Goal: Obtain resource: Download file/media

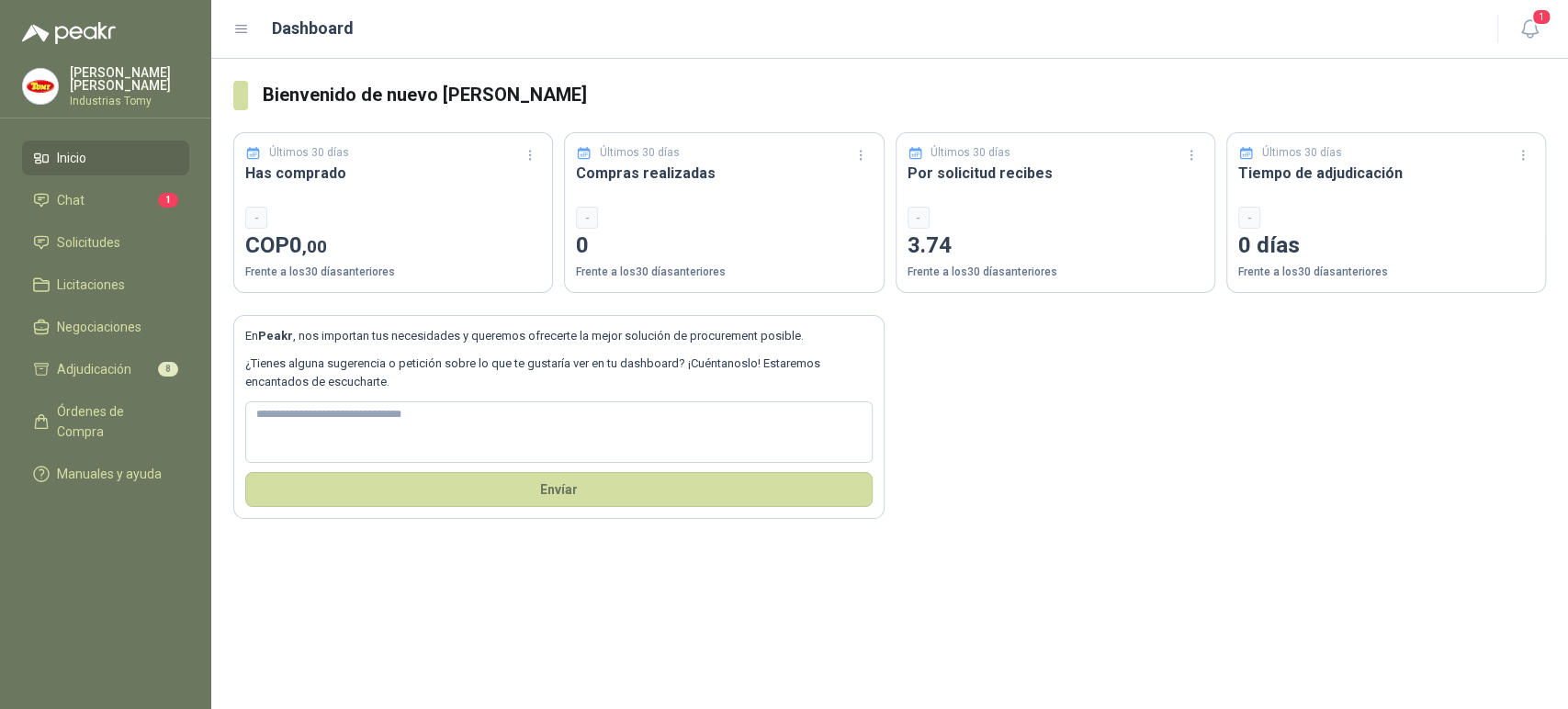
drag, startPoint x: 1146, startPoint y: 391, endPoint x: 1220, endPoint y: 377, distance: 75.3
click at [1147, 388] on div "En Peakr , nos importan tus necesidades y queremos ofrecerte la mejor solución …" at bounding box center [889, 406] width 1313 height 226
click at [89, 194] on li "Chat 1" at bounding box center [105, 200] width 145 height 20
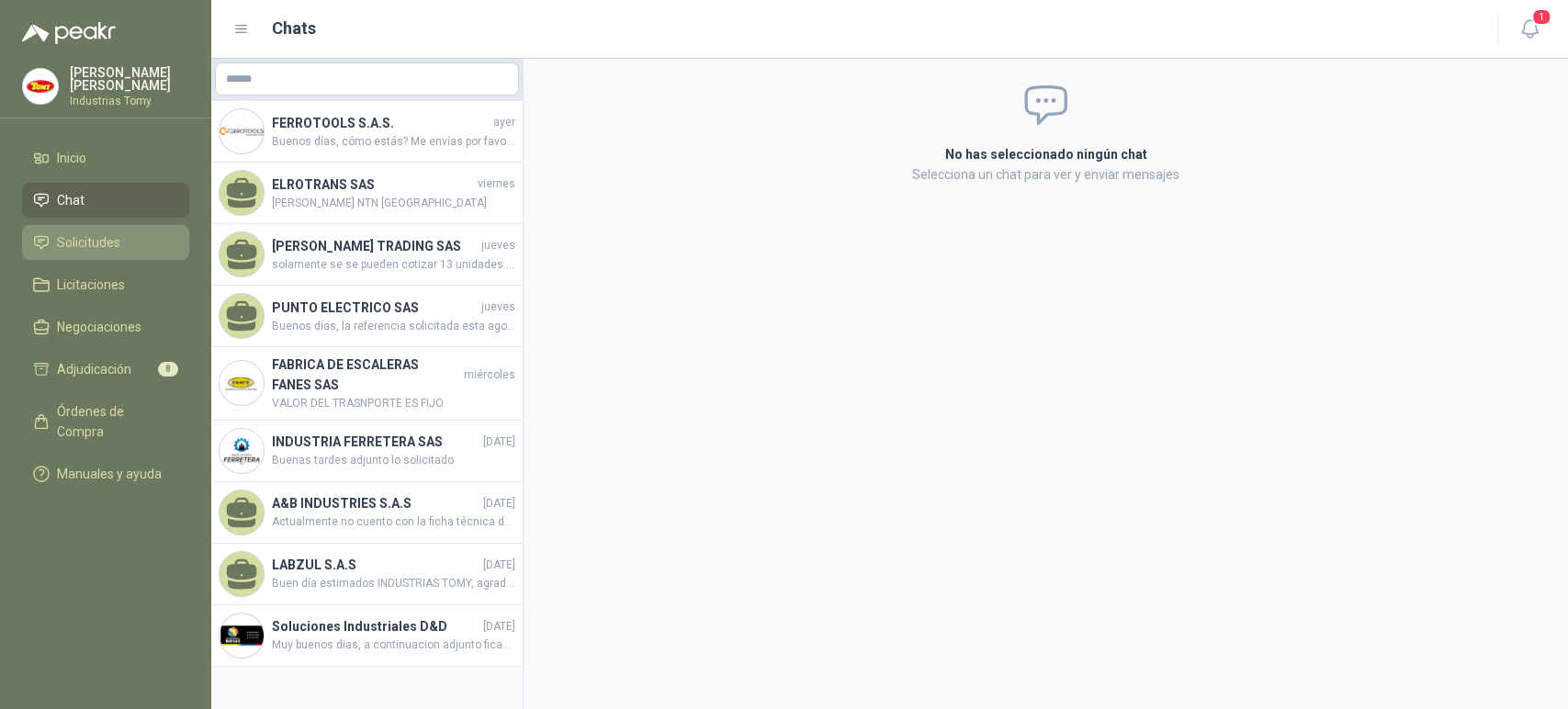
click at [97, 239] on span "Solicitudes" at bounding box center [89, 242] width 64 height 20
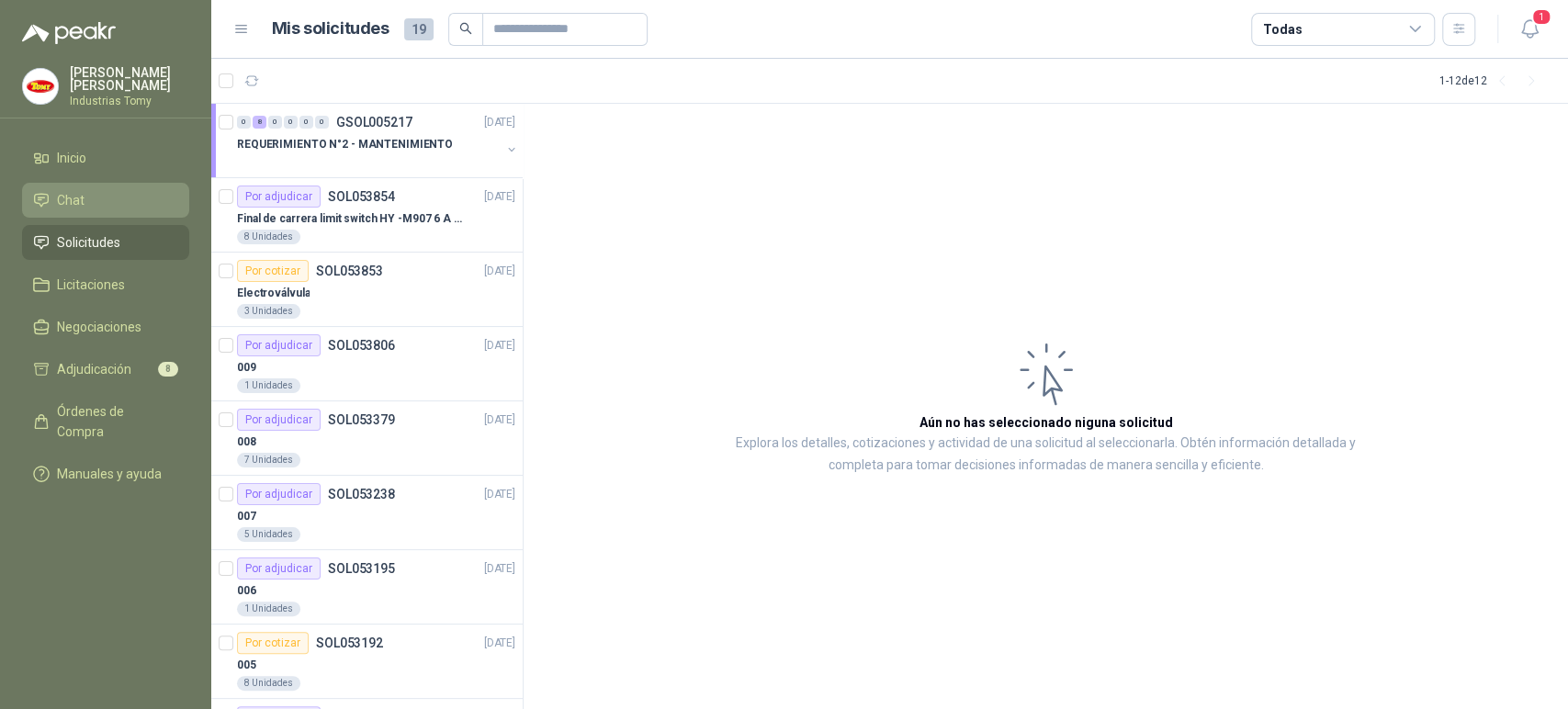
click at [124, 209] on link "Chat" at bounding box center [105, 200] width 167 height 35
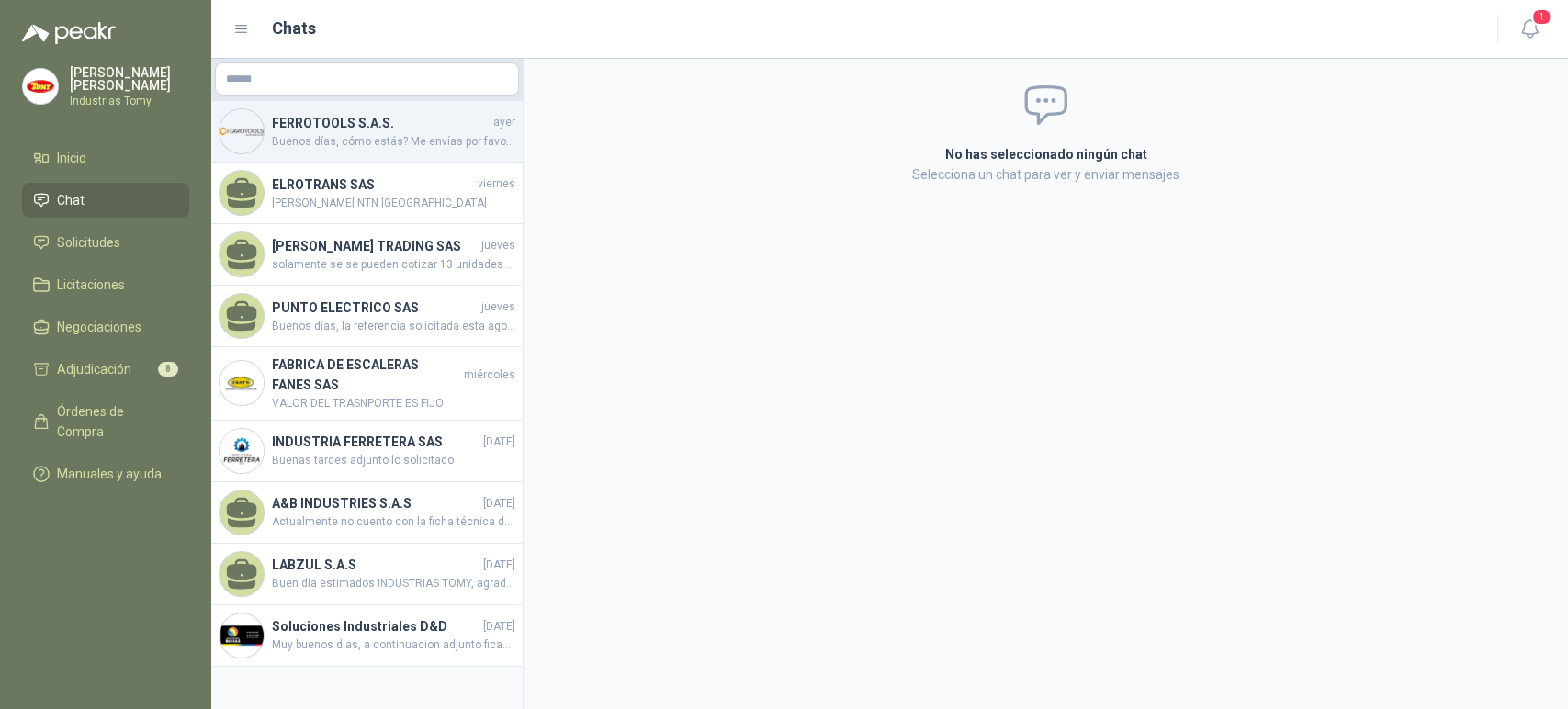
click at [363, 145] on span "Buenos días, cómo estás? Me envías por favor ficha técnica de la escalera..." at bounding box center [394, 142] width 244 height 17
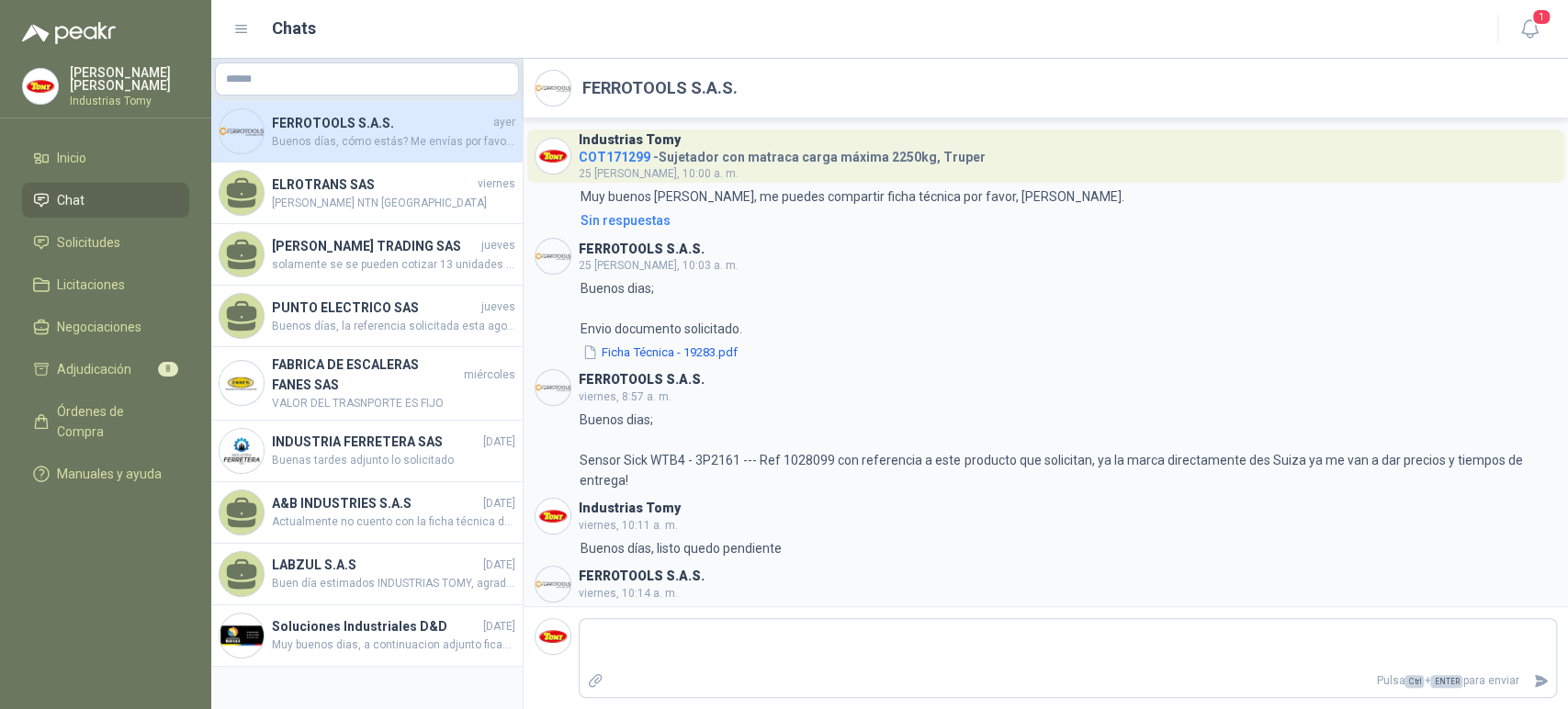
scroll to position [178, 0]
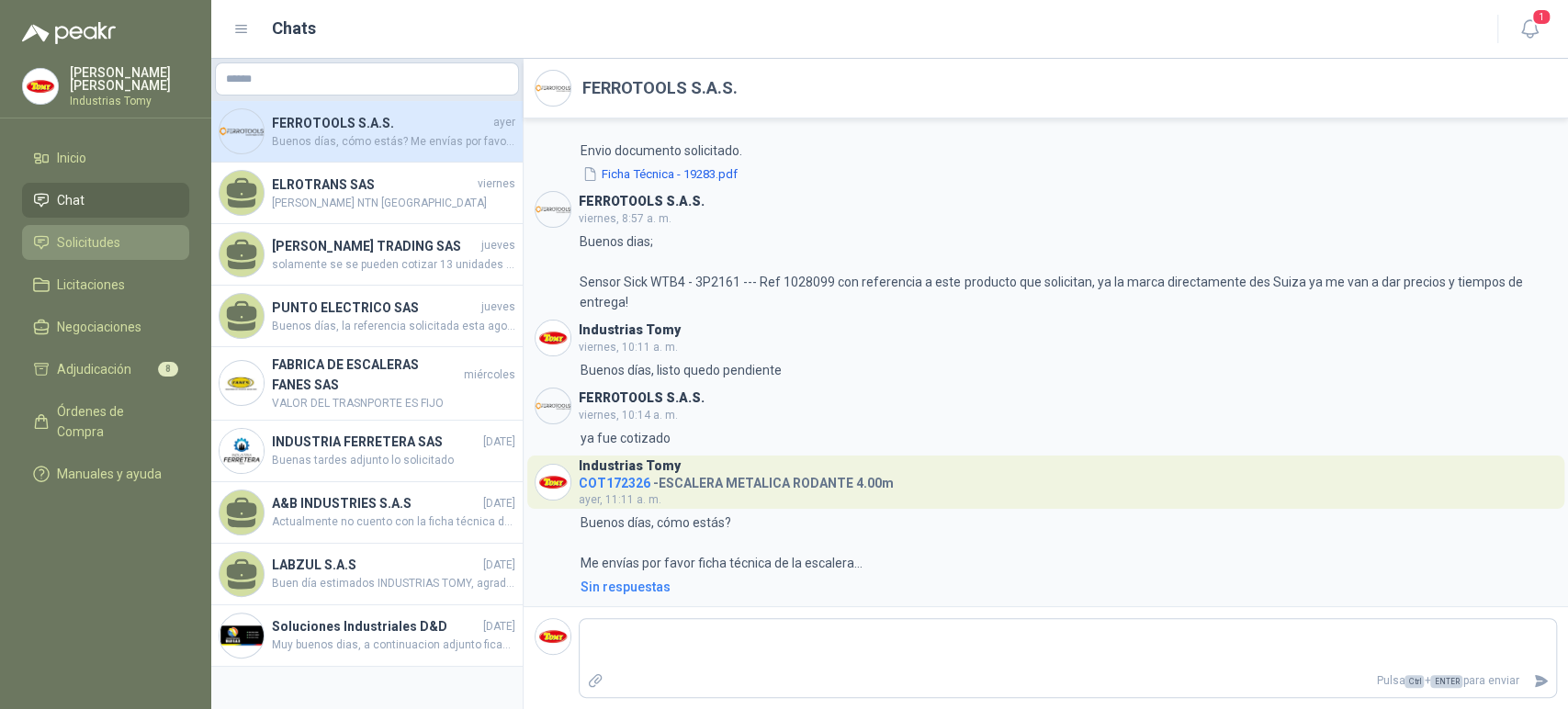
click at [110, 240] on span "Solicitudes" at bounding box center [89, 242] width 64 height 20
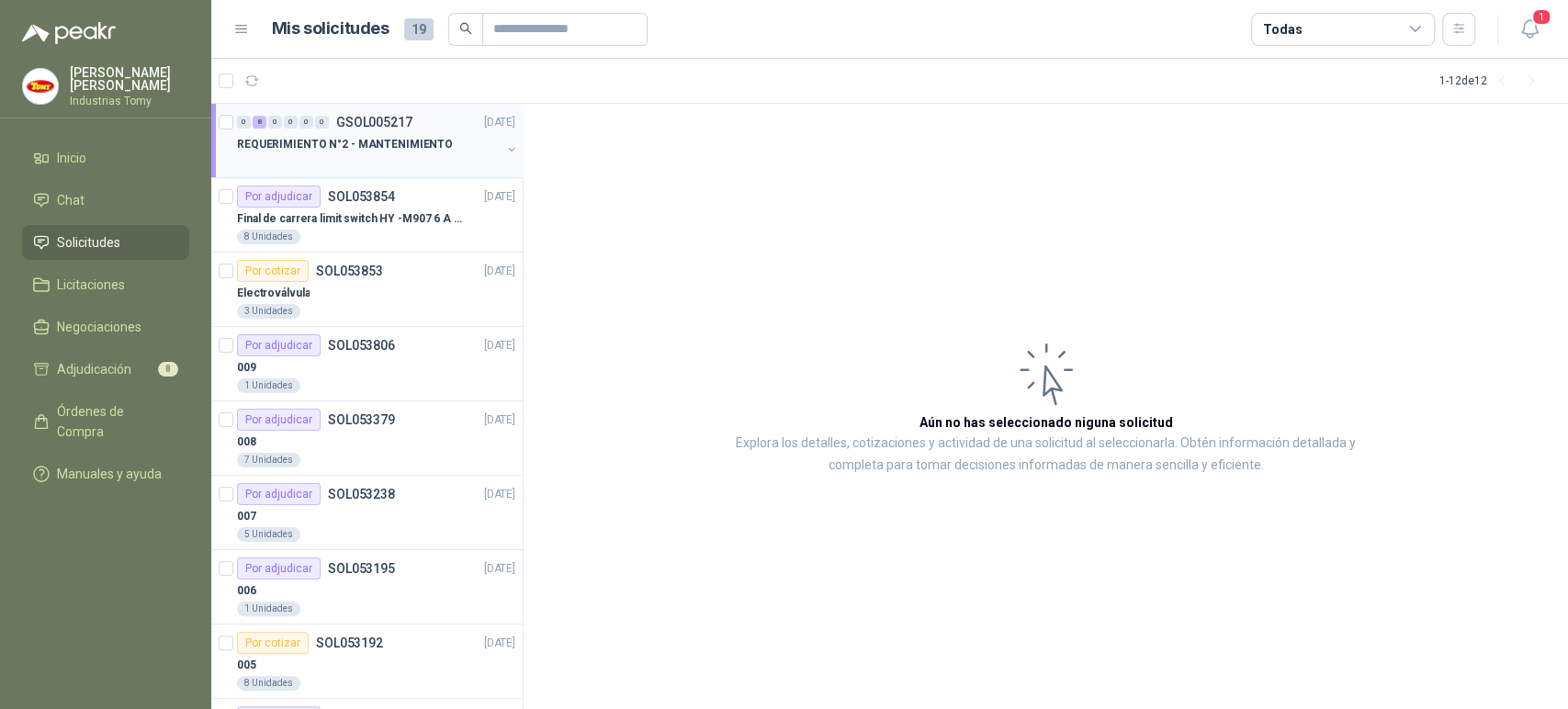
click at [410, 160] on div at bounding box center [369, 162] width 264 height 15
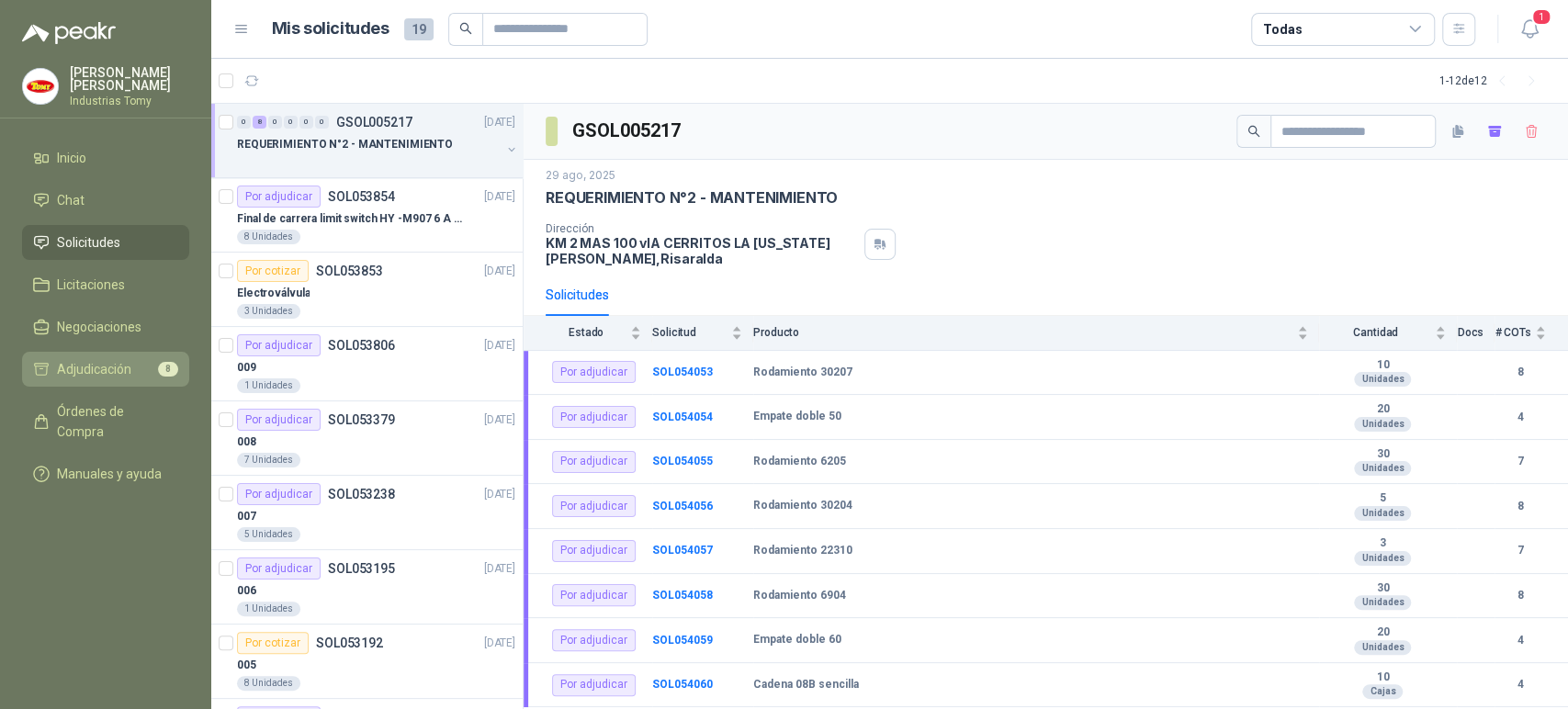
click at [109, 362] on span "Adjudicación" at bounding box center [94, 369] width 74 height 20
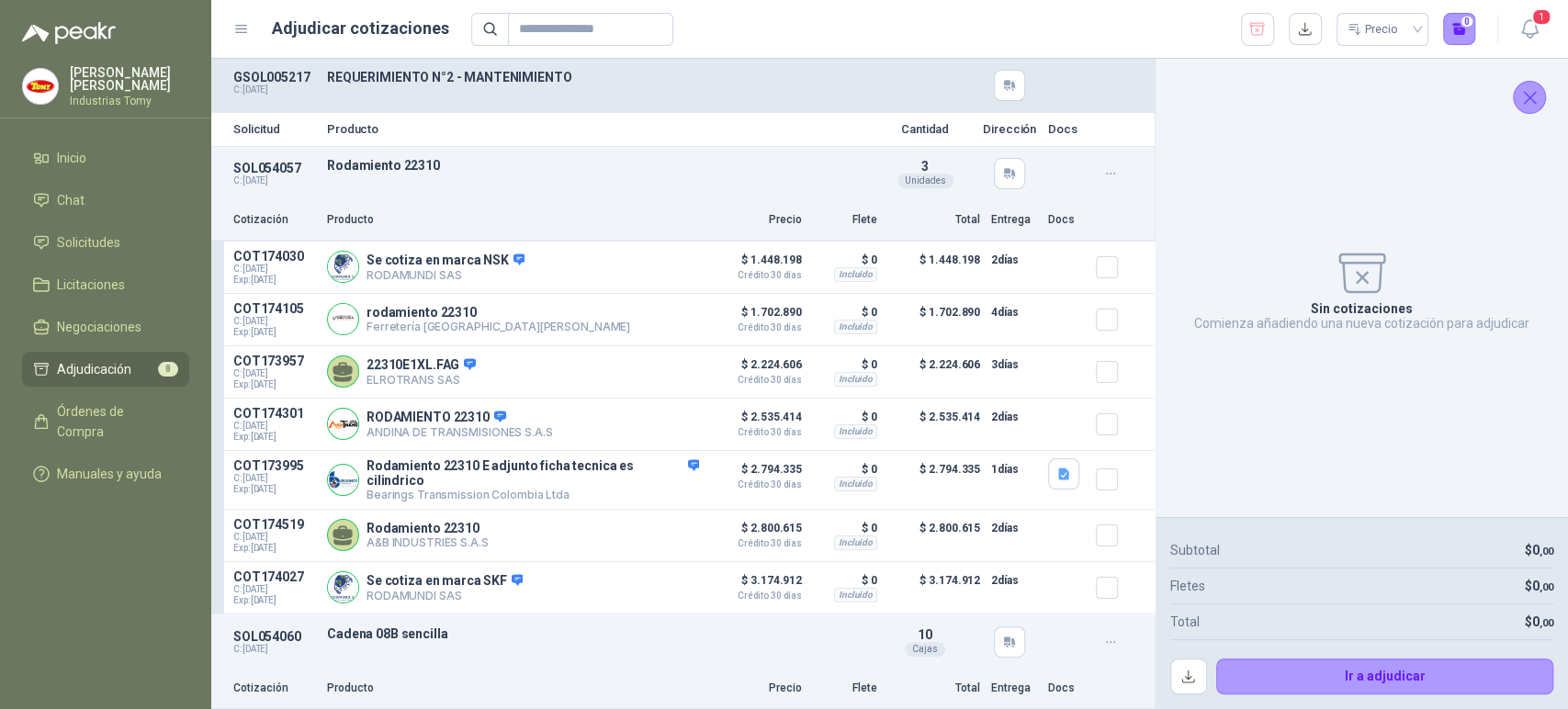
click at [1531, 99] on icon "Cerrar" at bounding box center [1530, 98] width 23 height 23
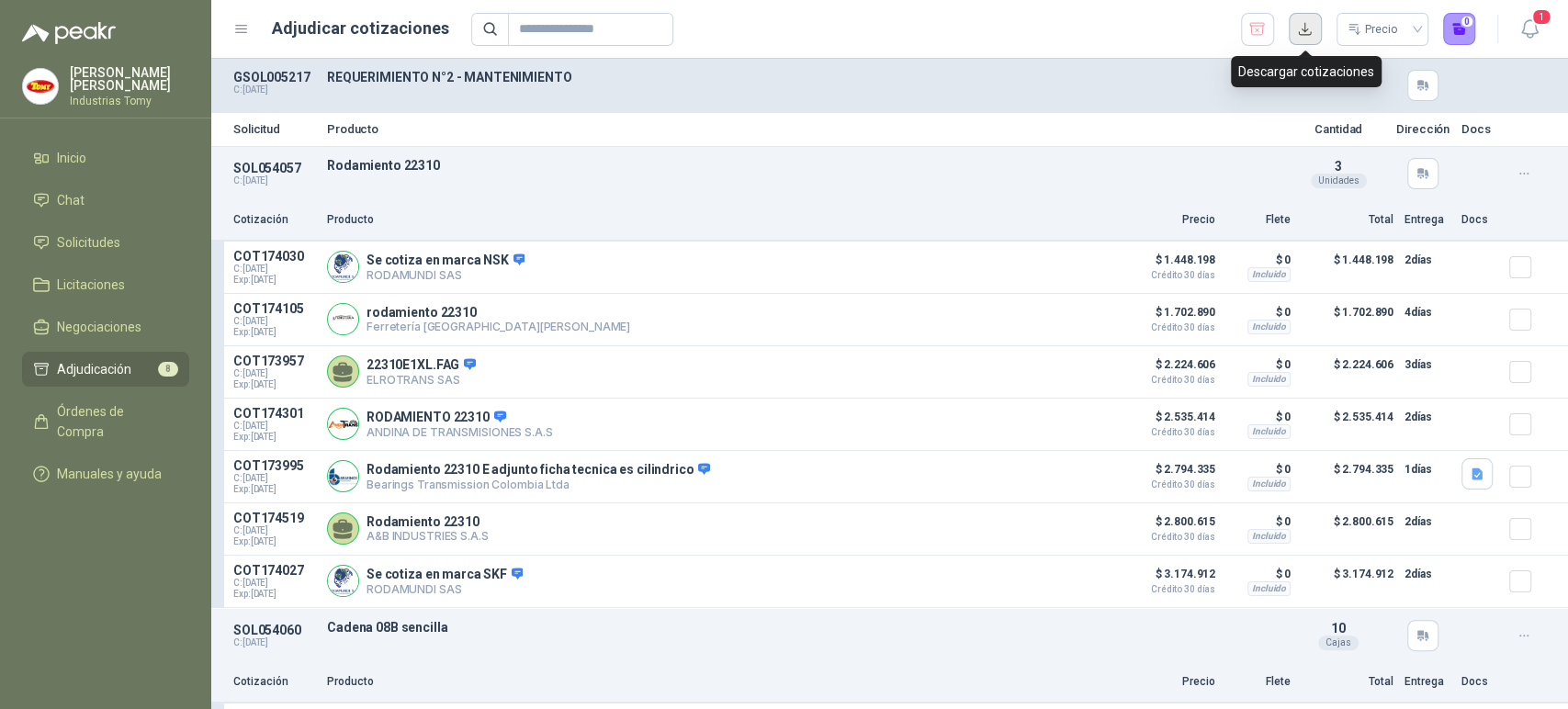
click at [1313, 27] on button "button" at bounding box center [1305, 29] width 33 height 33
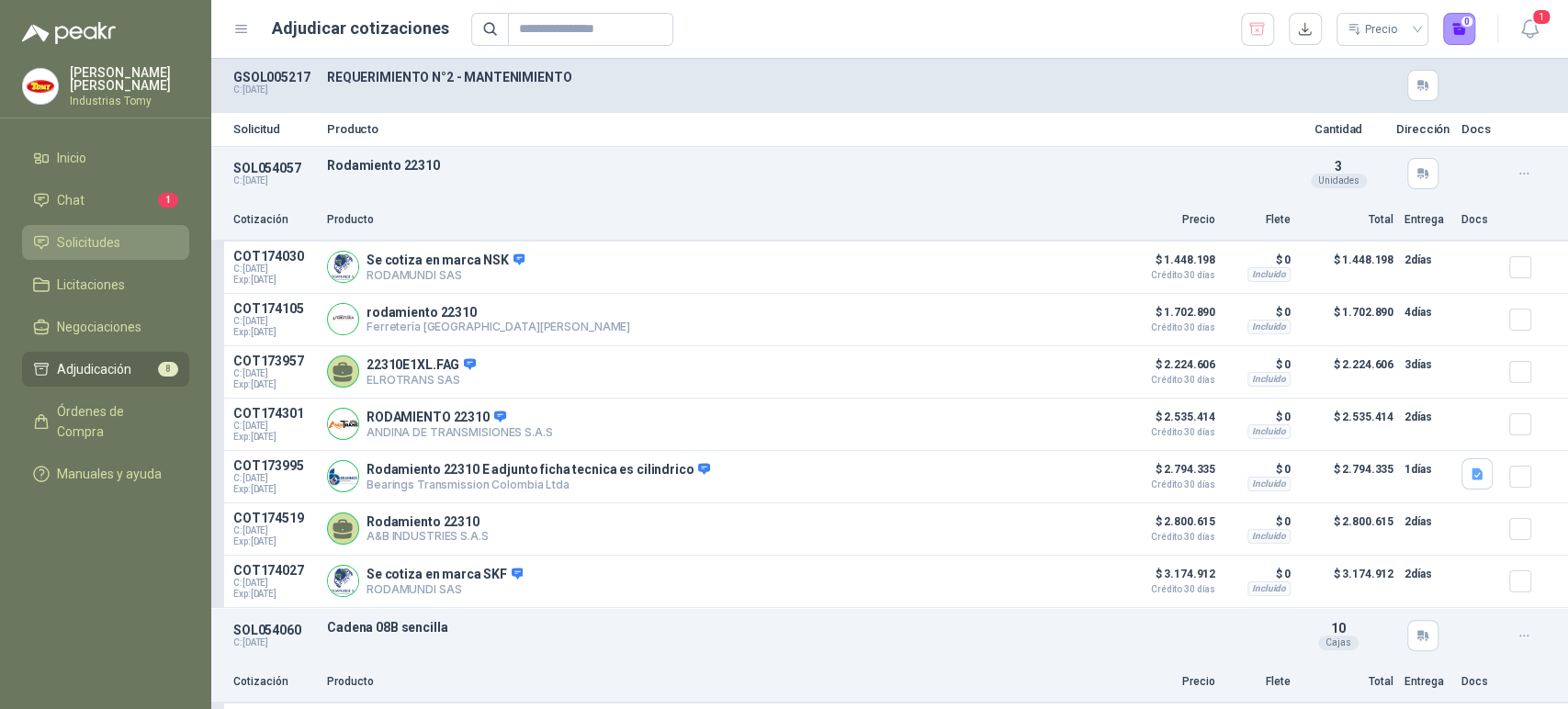
click at [111, 241] on span "Solicitudes" at bounding box center [89, 242] width 64 height 20
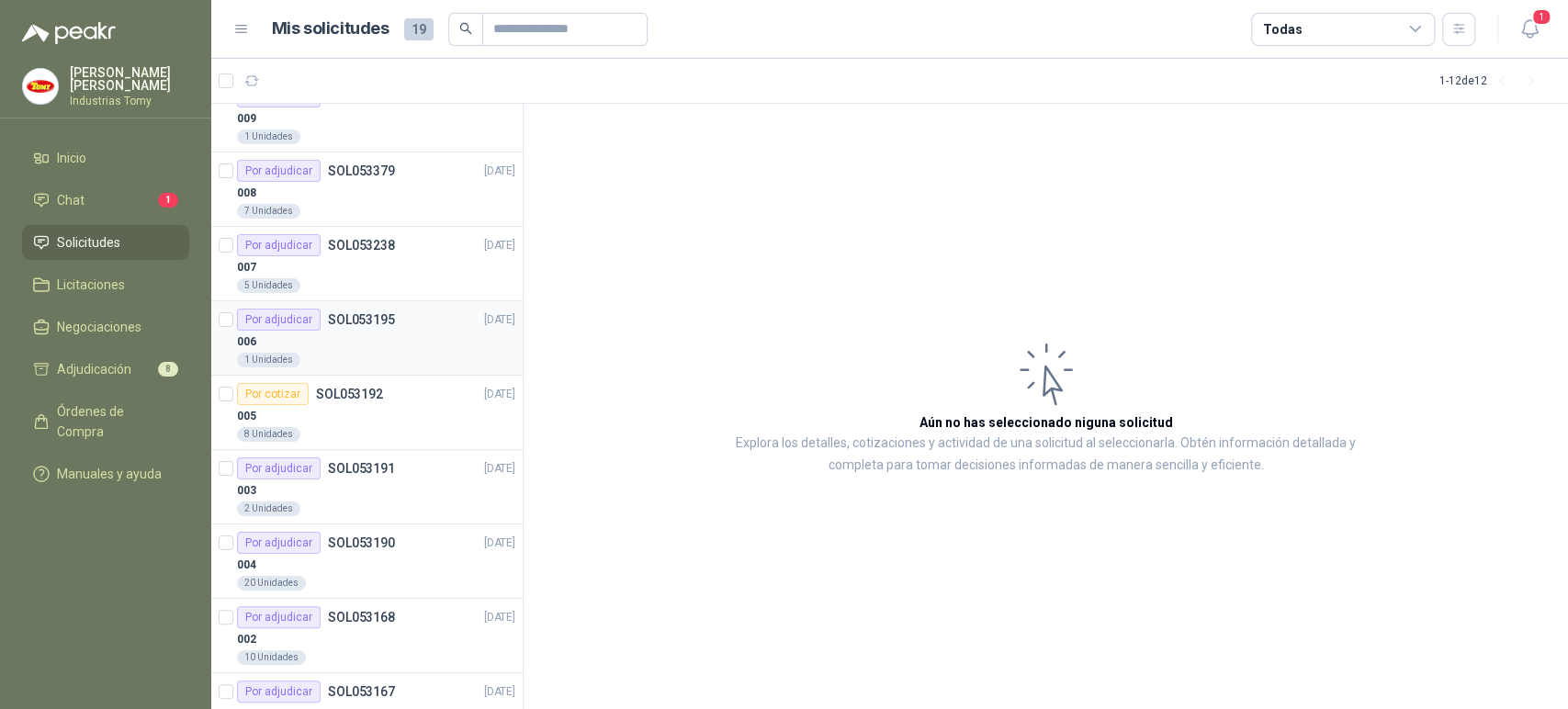
scroll to position [310, 0]
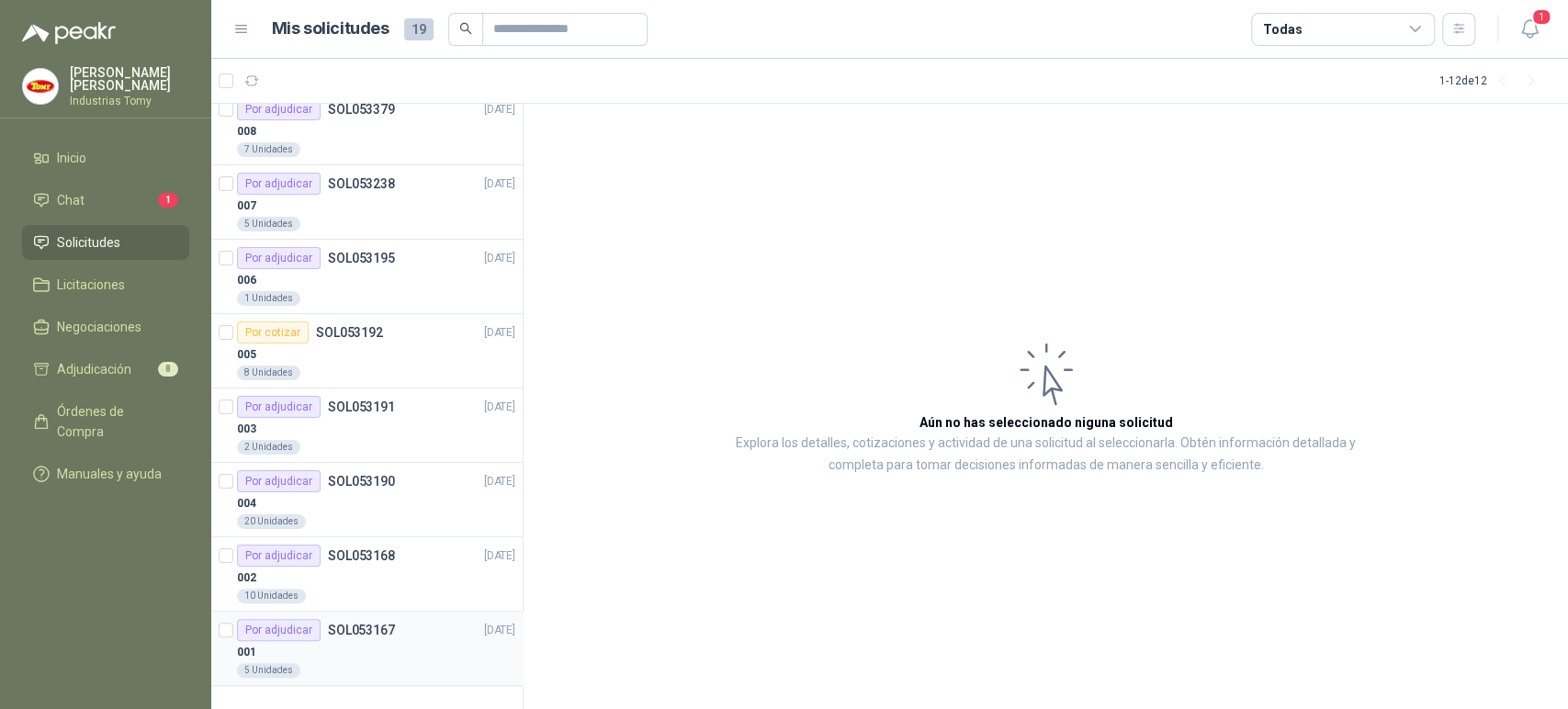
click at [370, 632] on p "SOL053167" at bounding box center [361, 630] width 67 height 13
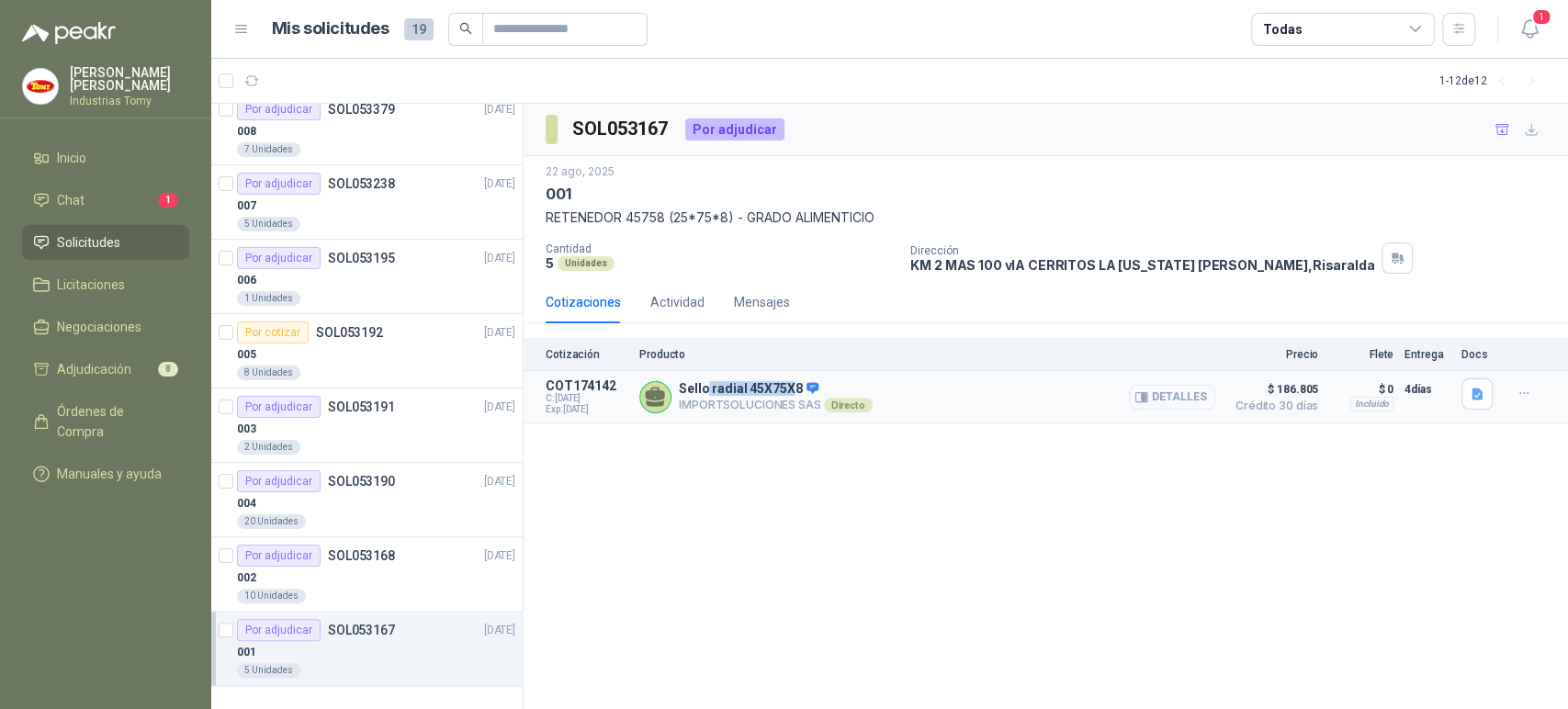
drag, startPoint x: 786, startPoint y: 387, endPoint x: 704, endPoint y: 392, distance: 82.2
click at [704, 393] on p "Sello radial 45X75X8" at bounding box center [776, 389] width 193 height 16
click at [713, 390] on p "Sello radial 45X75X8" at bounding box center [776, 389] width 193 height 16
click at [1196, 396] on button "Detalles" at bounding box center [1171, 398] width 86 height 25
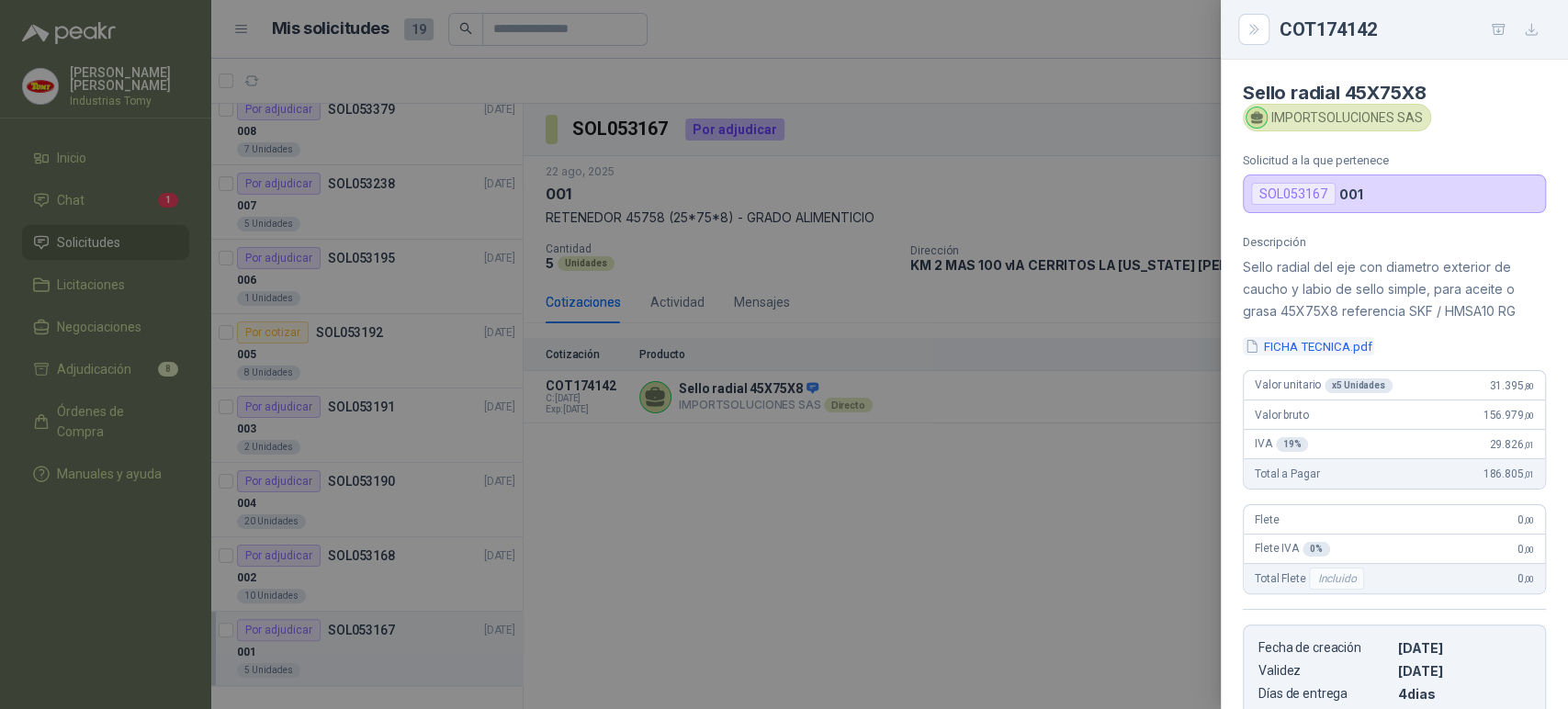
click at [1344, 346] on button "FICHA TECNICA.pdf" at bounding box center [1309, 347] width 132 height 19
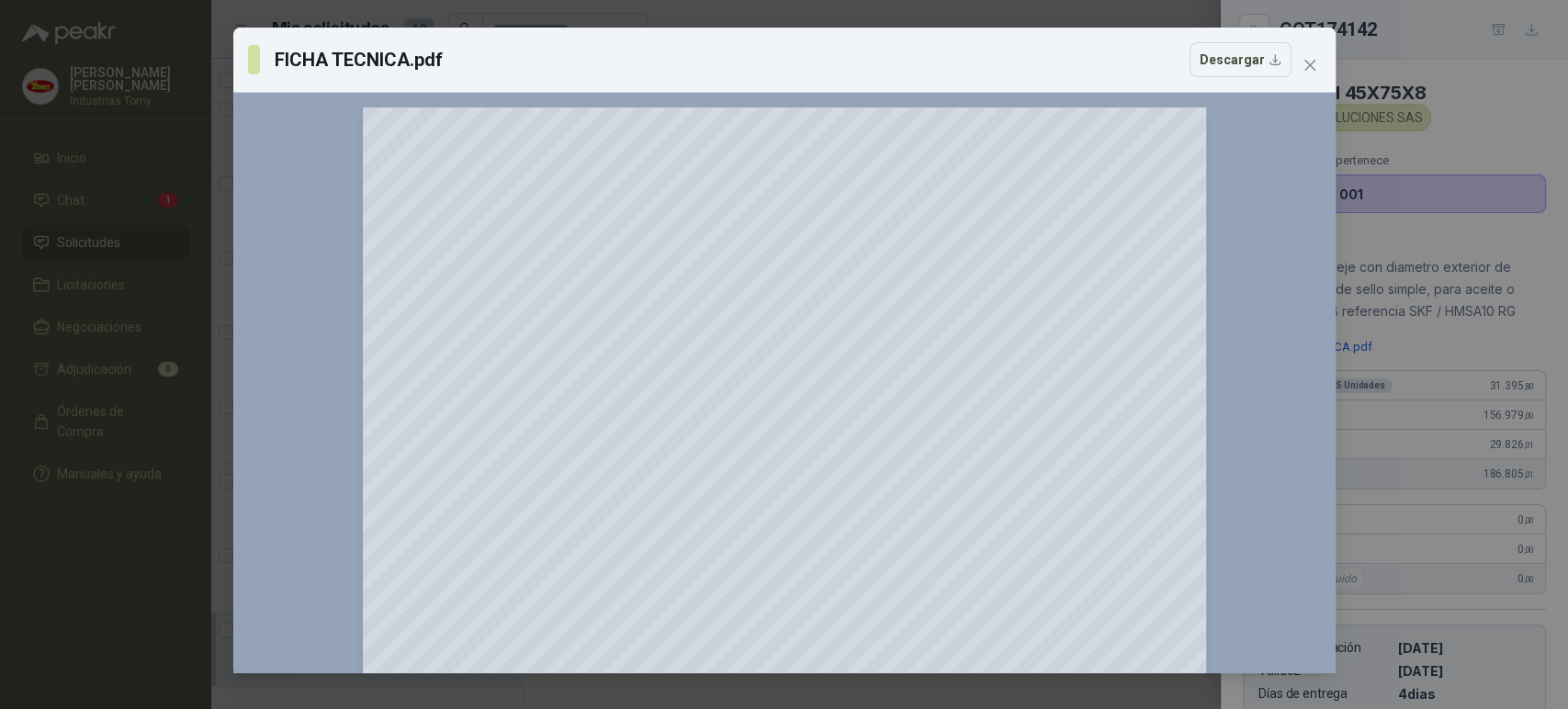
click at [1088, 59] on div "FICHA TECNICA.pdf Descargar" at bounding box center [769, 60] width 1044 height 35
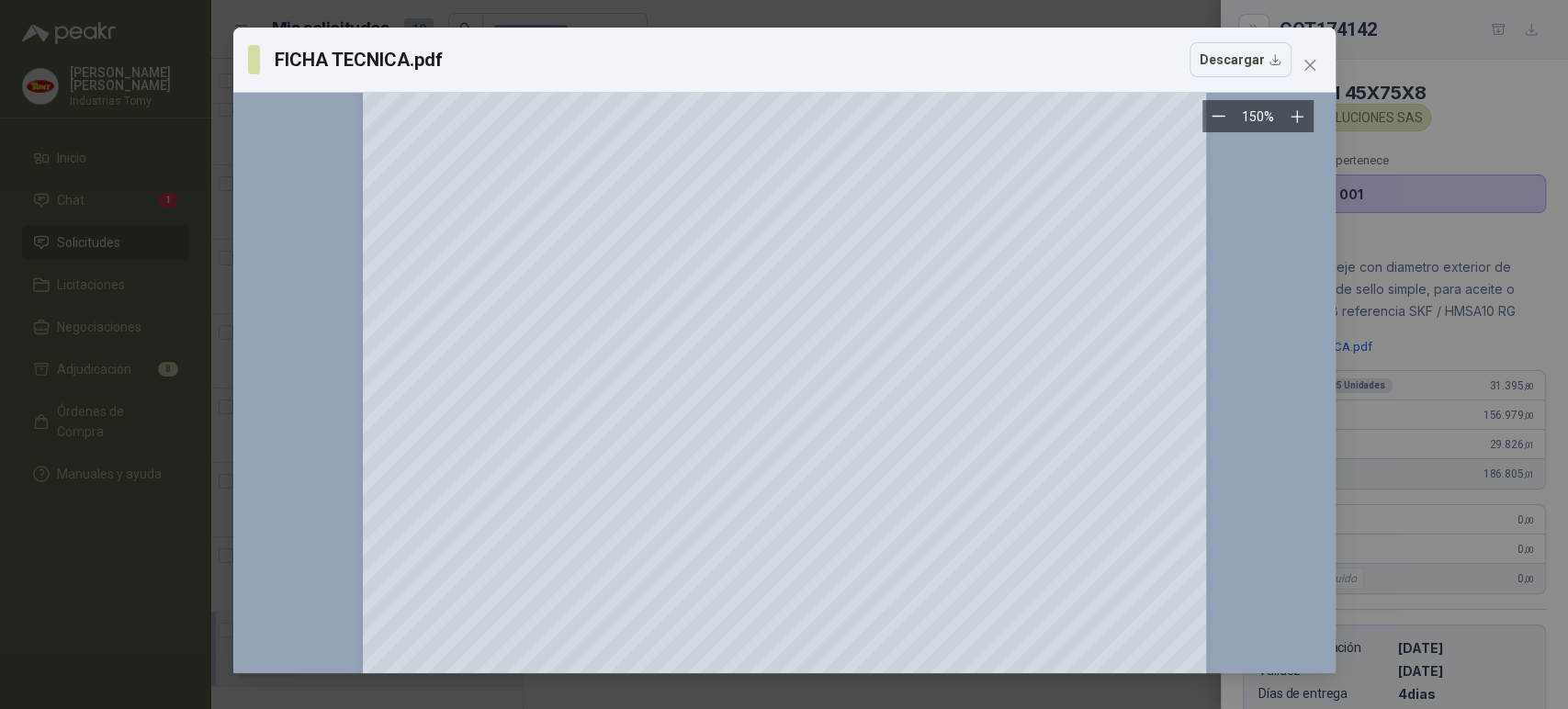
scroll to position [612, 0]
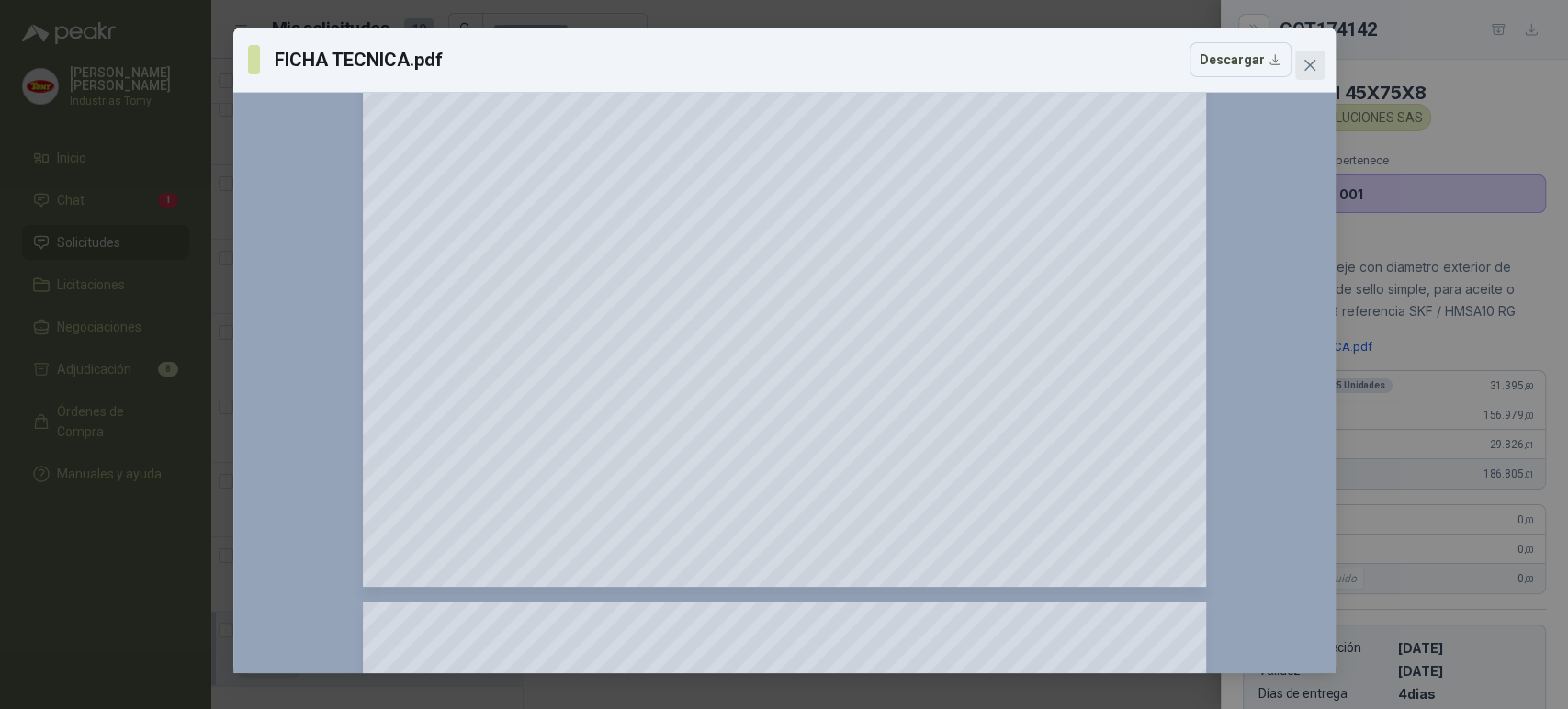
click at [1316, 64] on icon "close" at bounding box center [1310, 65] width 15 height 15
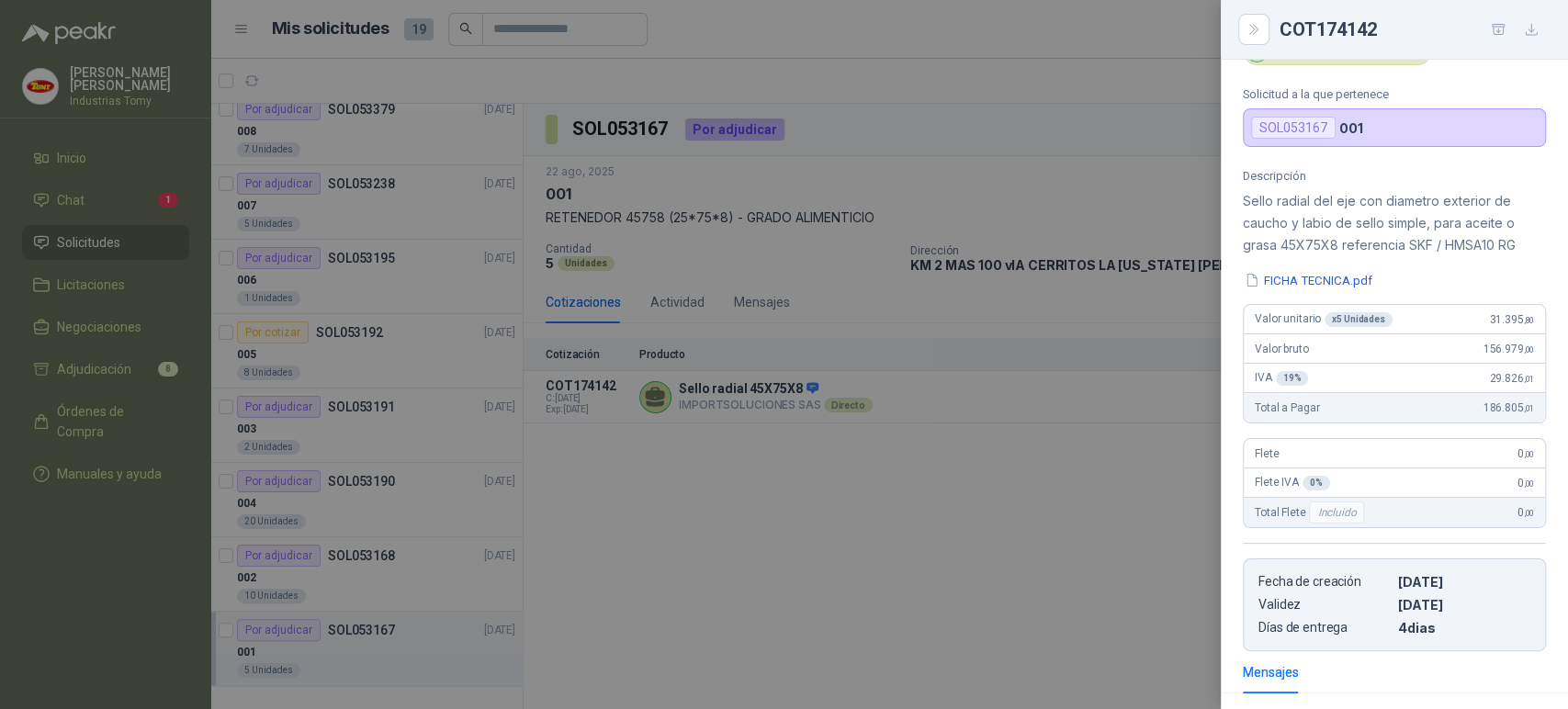
scroll to position [102, 0]
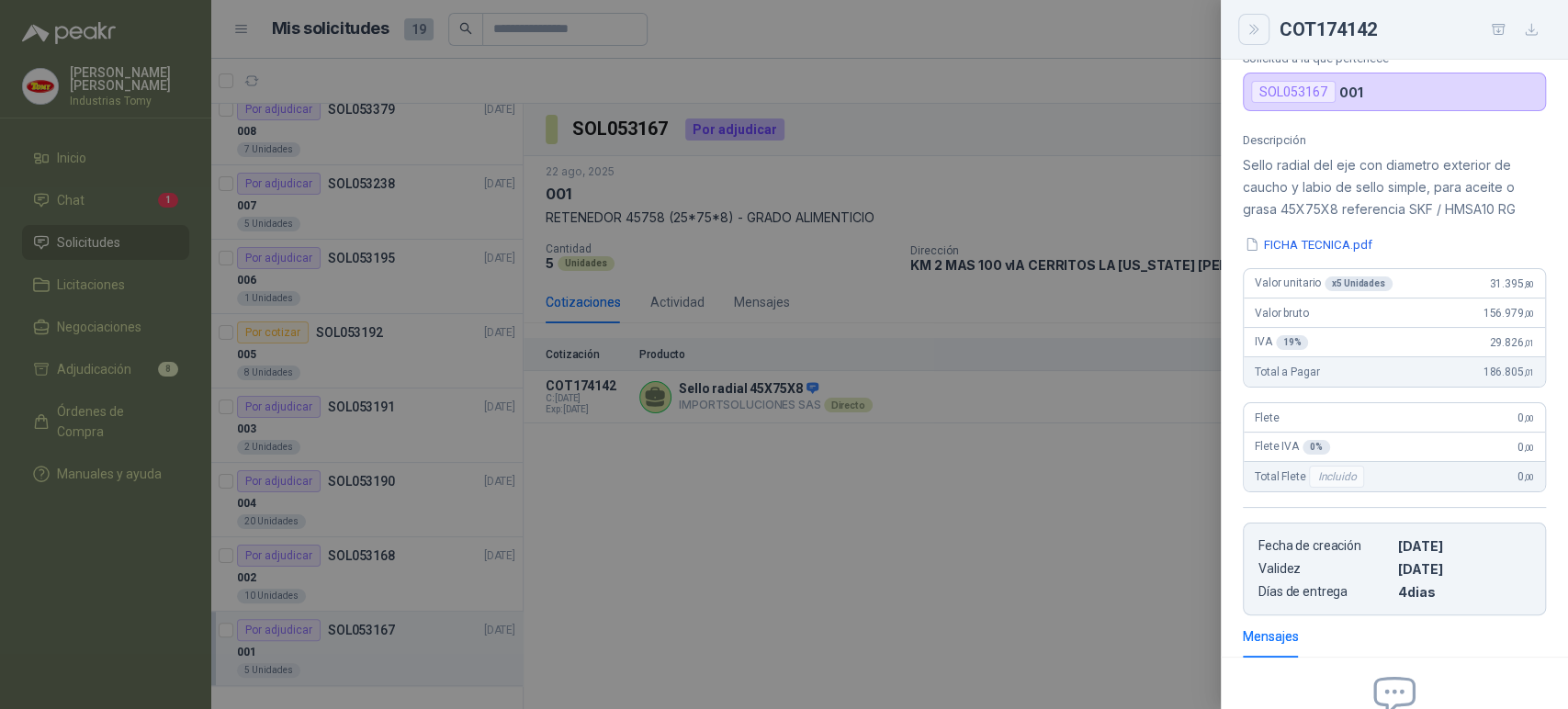
click at [1256, 34] on icon "Close" at bounding box center [1255, 30] width 15 height 15
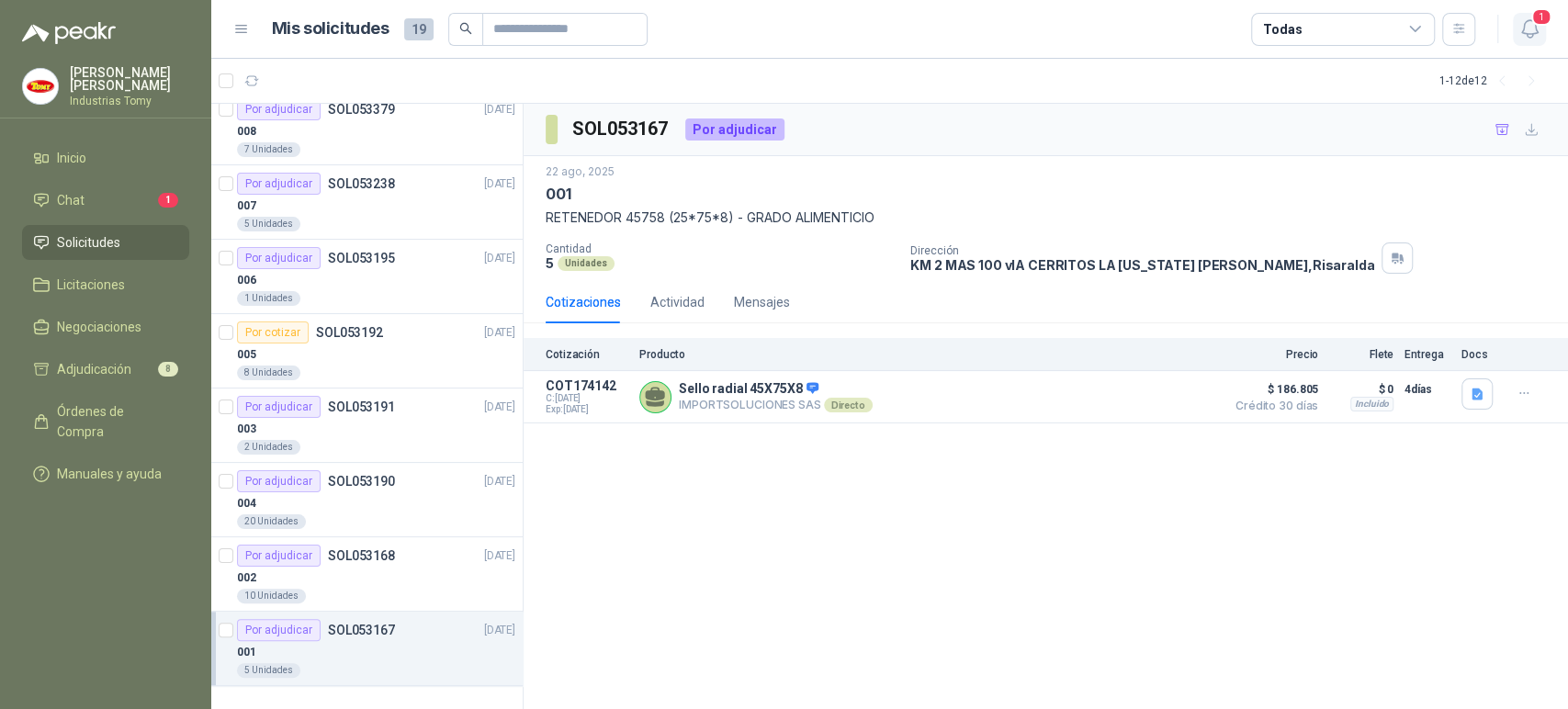
click at [1528, 27] on icon "button" at bounding box center [1530, 29] width 23 height 23
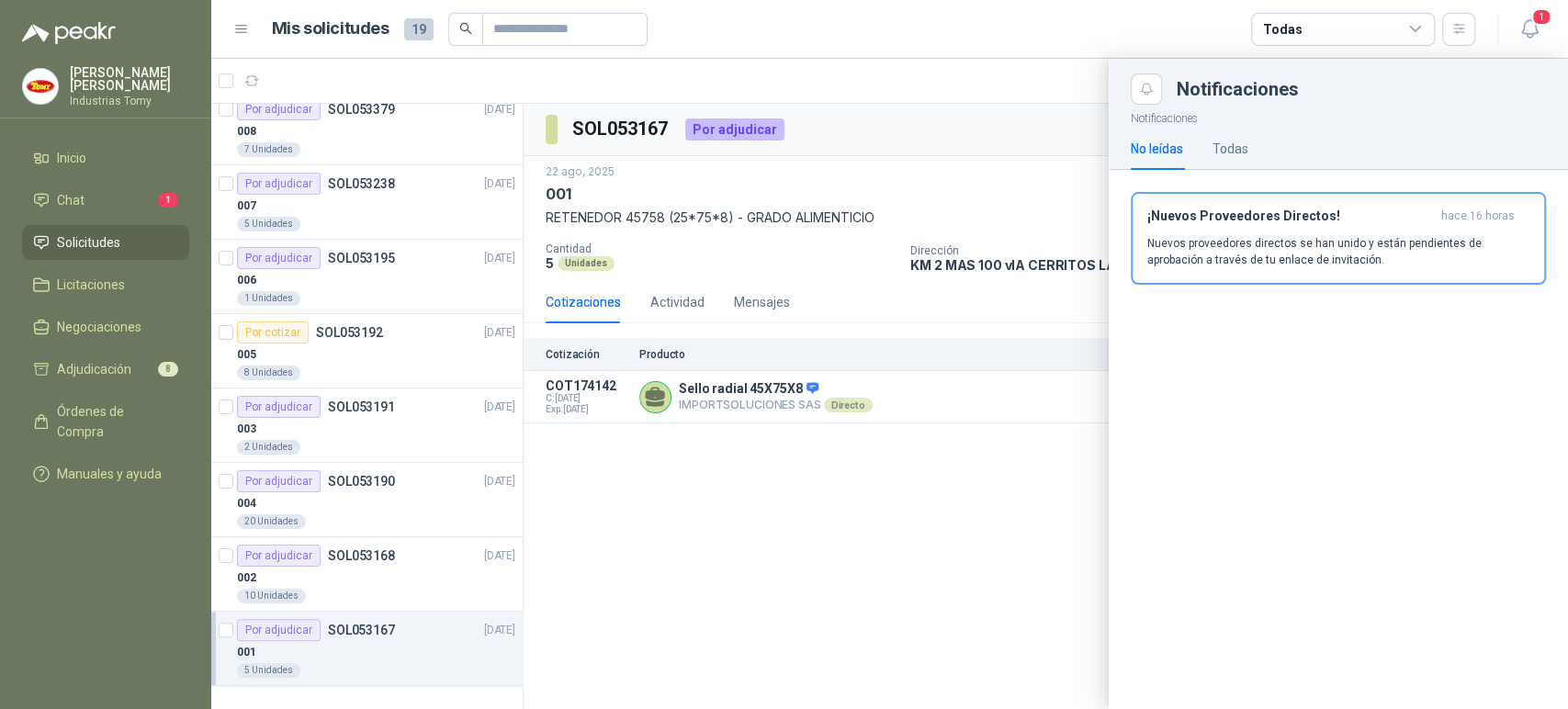
click at [1030, 437] on div at bounding box center [889, 384] width 1357 height 650
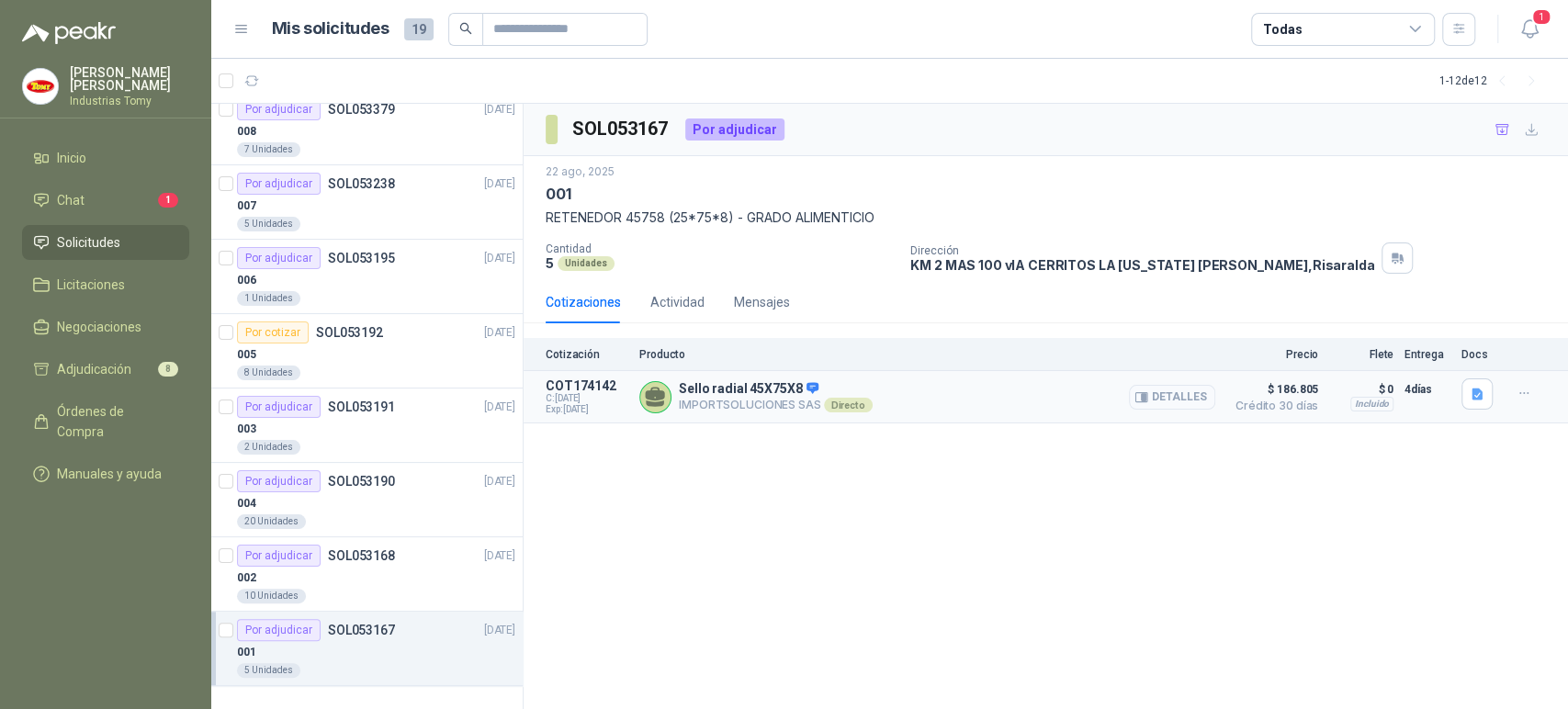
click at [1196, 396] on button "Detalles" at bounding box center [1171, 398] width 86 height 25
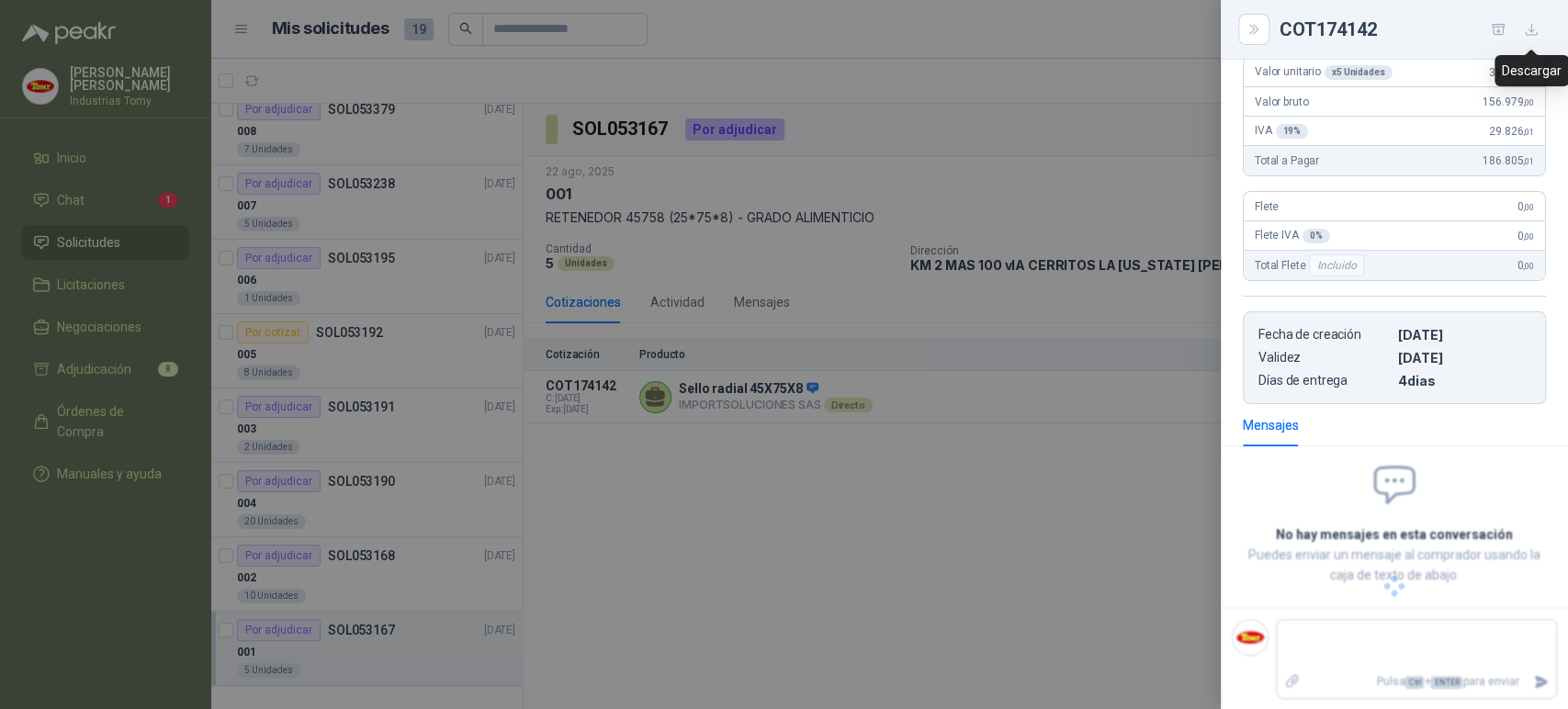
click at [1537, 32] on icon "button" at bounding box center [1532, 30] width 15 height 15
